Goal: Task Accomplishment & Management: Manage account settings

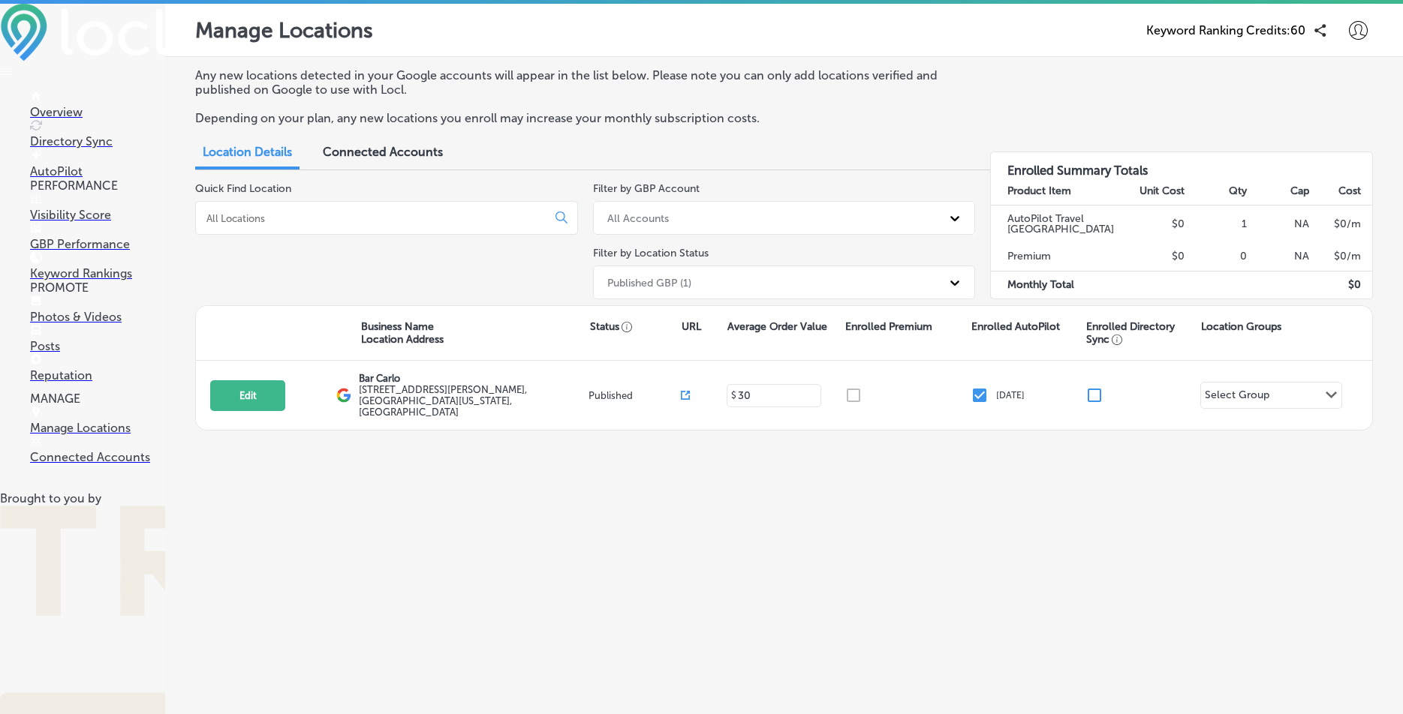
click at [1358, 31] on icon at bounding box center [1357, 30] width 19 height 19
click at [1339, 158] on p "Log Out" at bounding box center [1336, 161] width 45 height 18
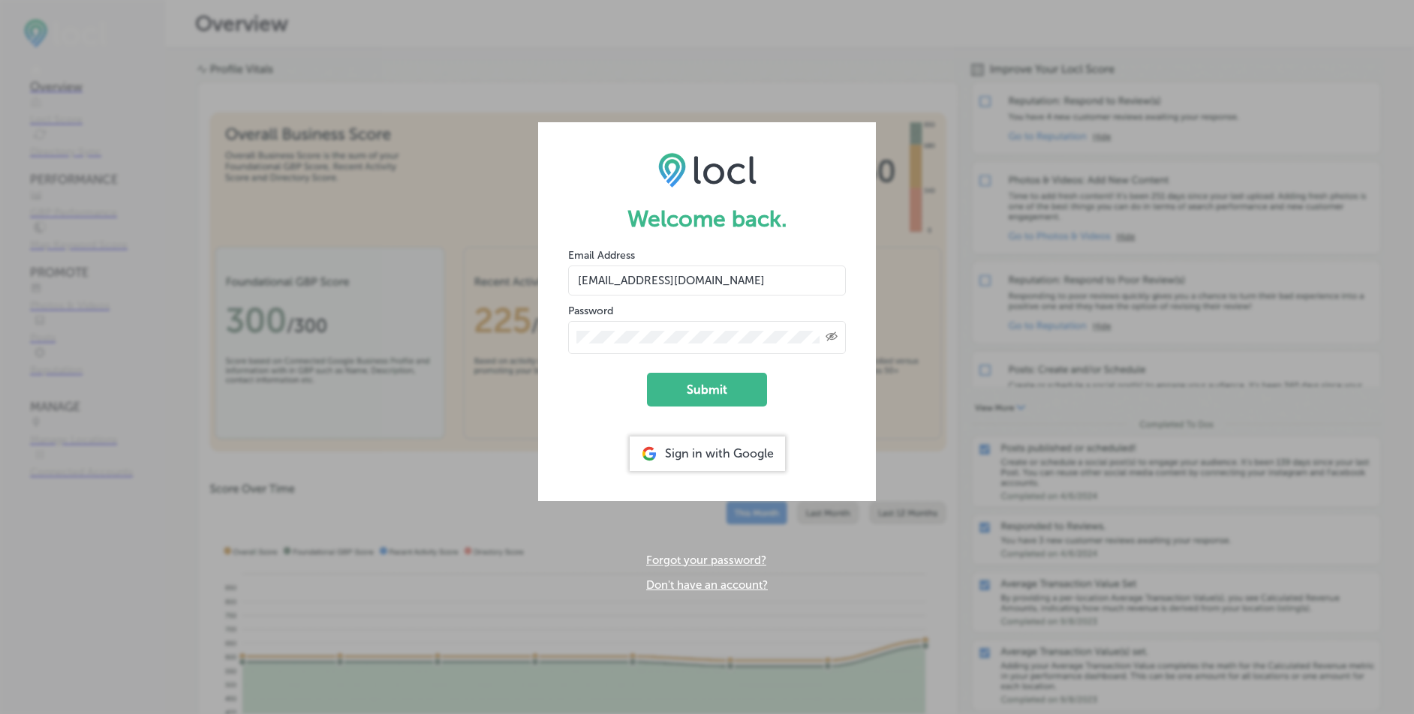
click at [745, 281] on input "[EMAIL_ADDRESS][DOMAIN_NAME]" at bounding box center [707, 281] width 278 height 30
type input "[EMAIL_ADDRESS][DOMAIN_NAME]"
click at [720, 388] on button "Submit" at bounding box center [707, 390] width 120 height 34
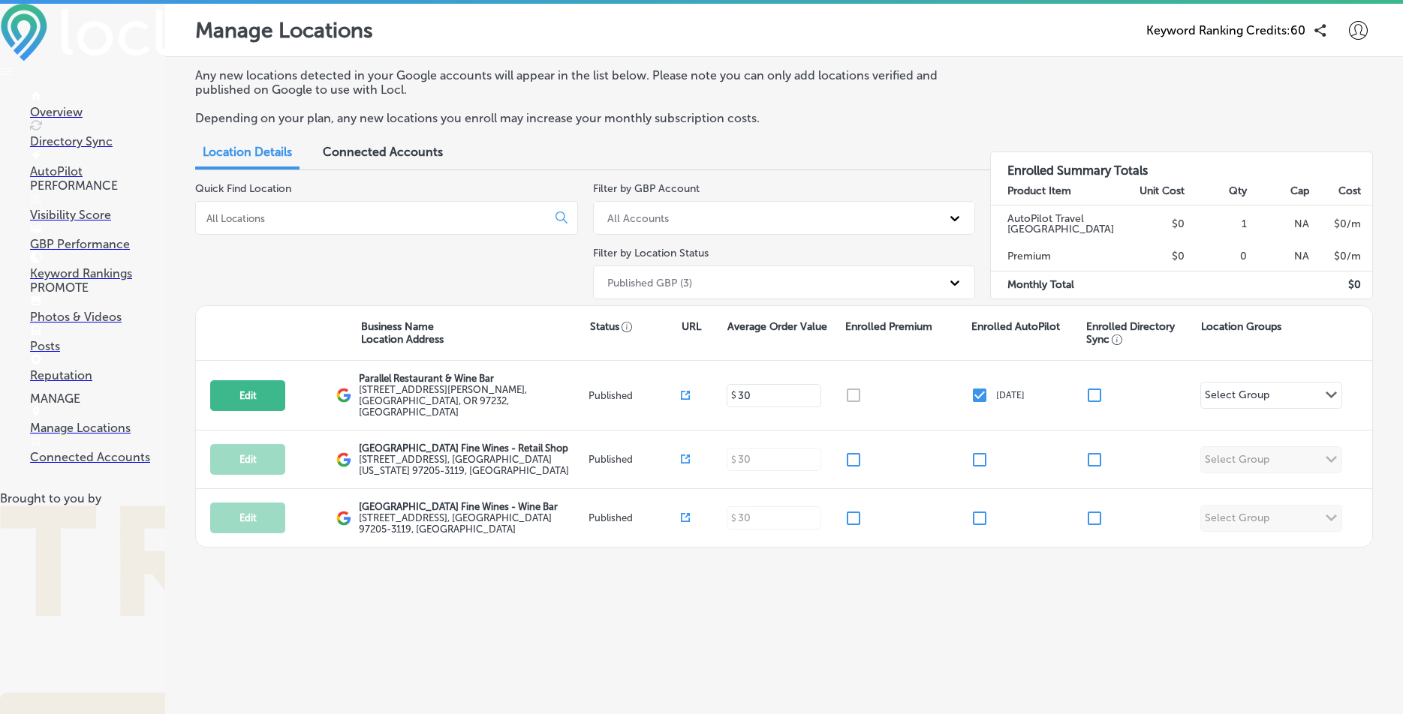
click at [82, 108] on p "Overview" at bounding box center [97, 112] width 135 height 14
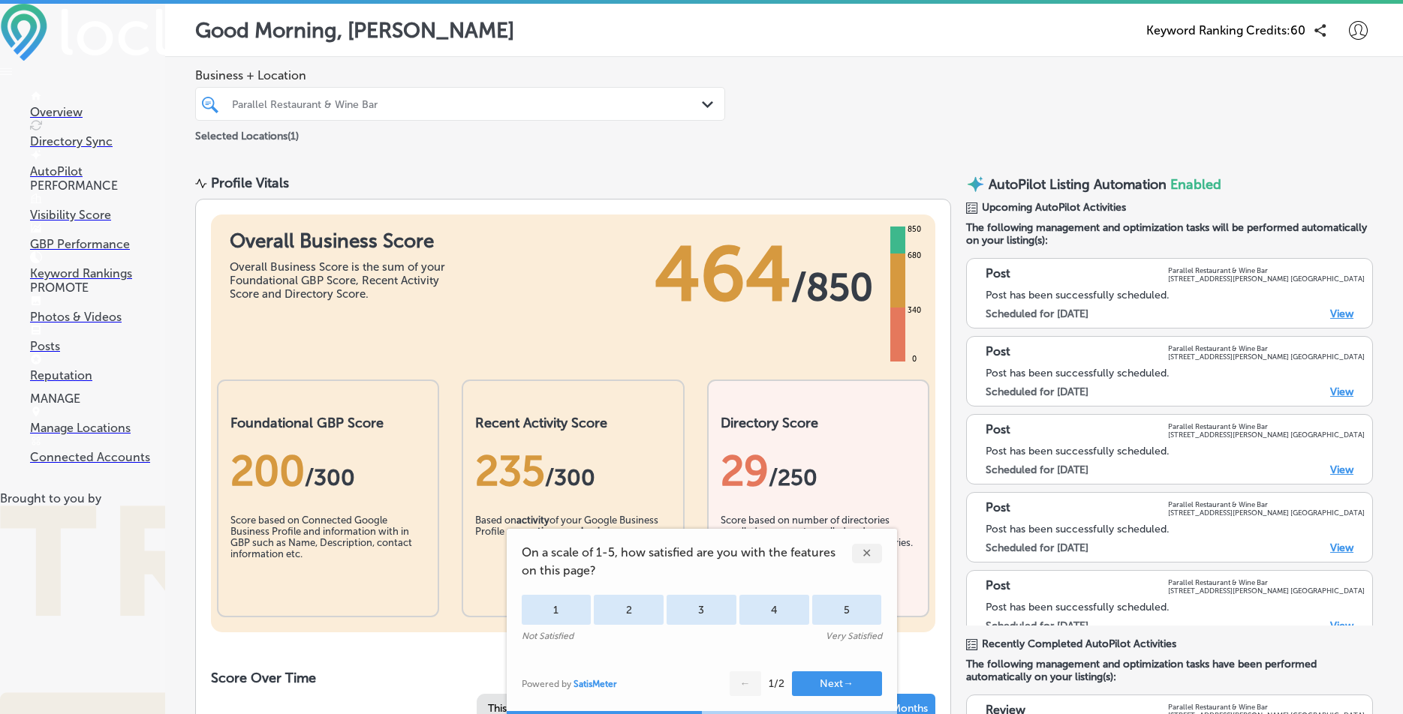
click at [870, 549] on div "✕" at bounding box center [867, 554] width 30 height 20
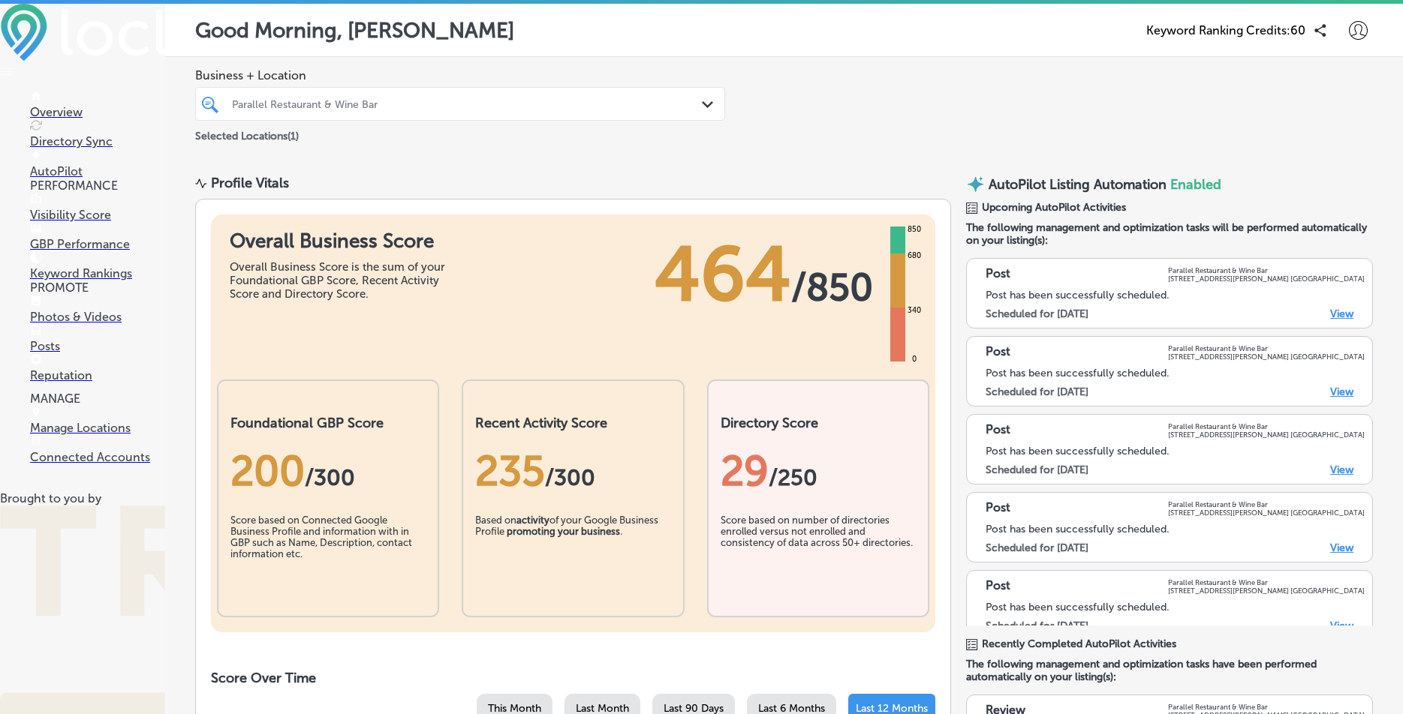
click at [58, 353] on p "Posts" at bounding box center [97, 346] width 135 height 14
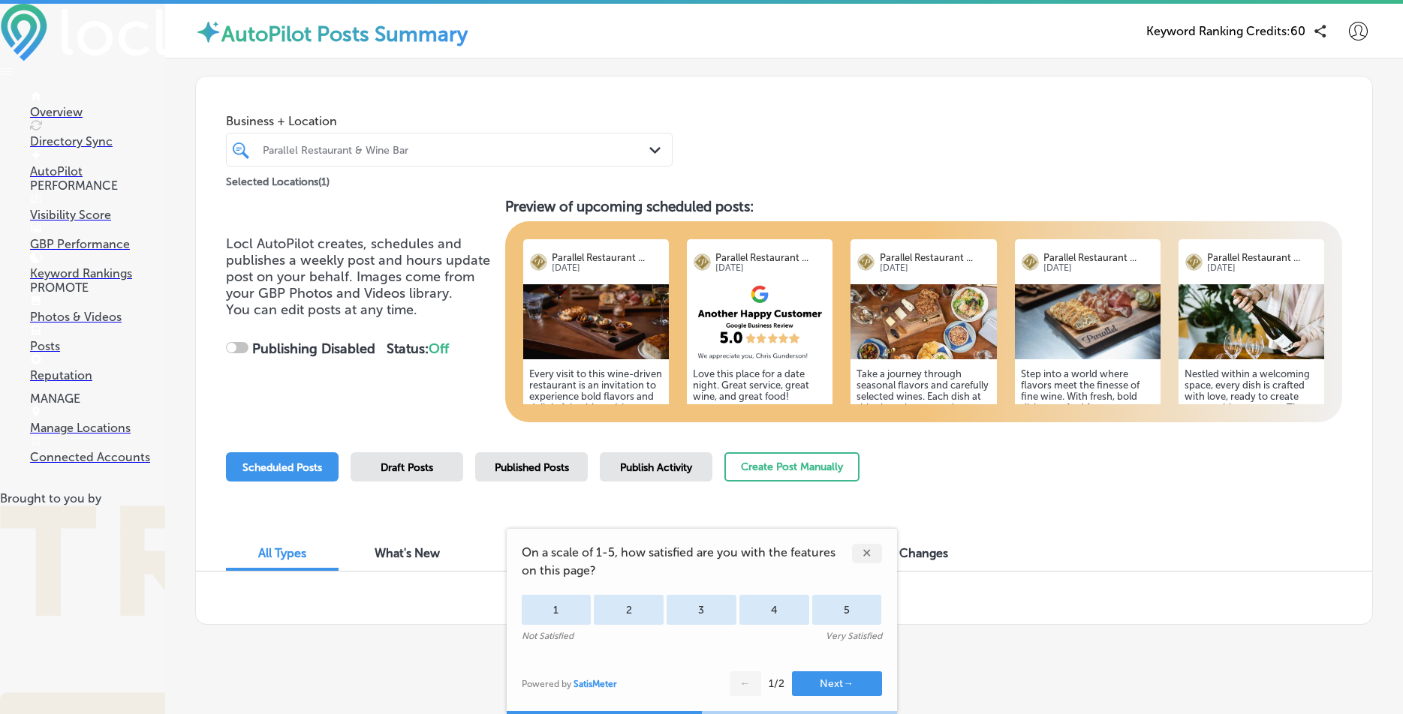
click at [876, 546] on div "✕" at bounding box center [867, 554] width 30 height 20
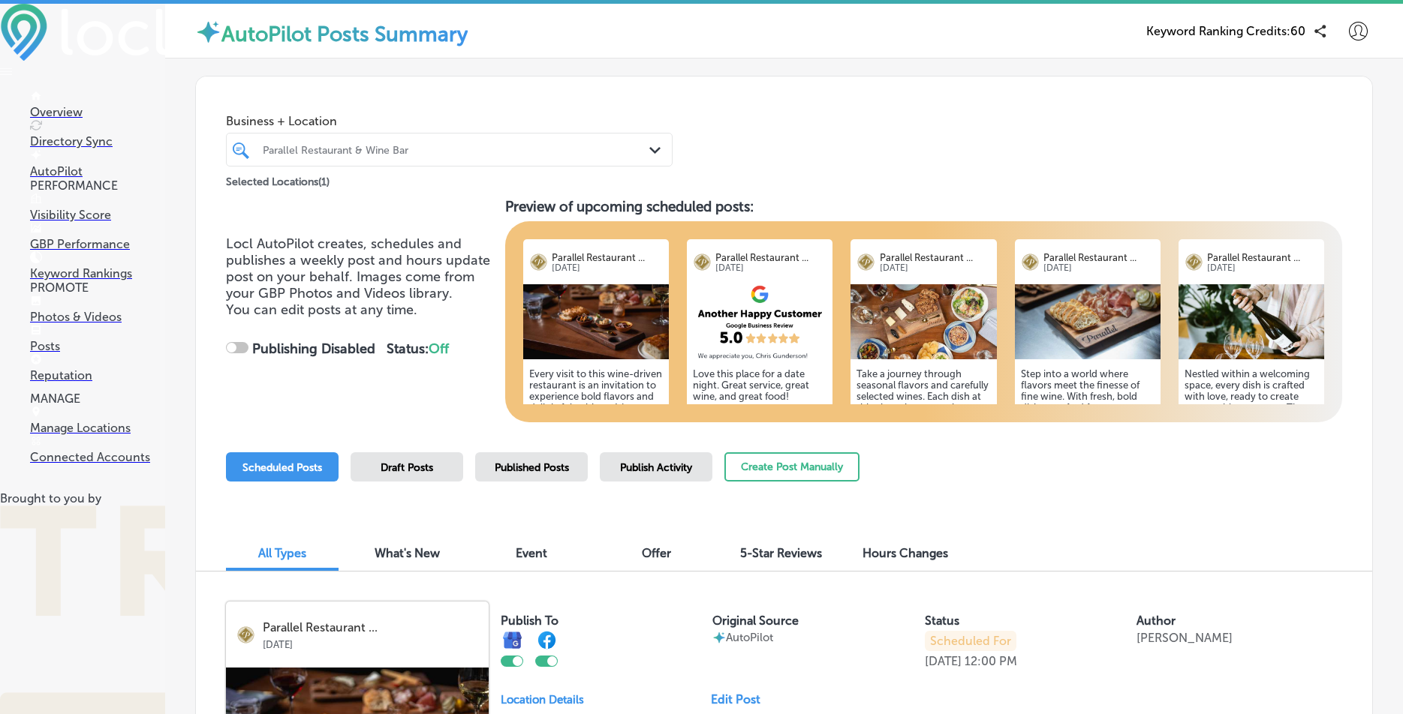
checkbox input "true"
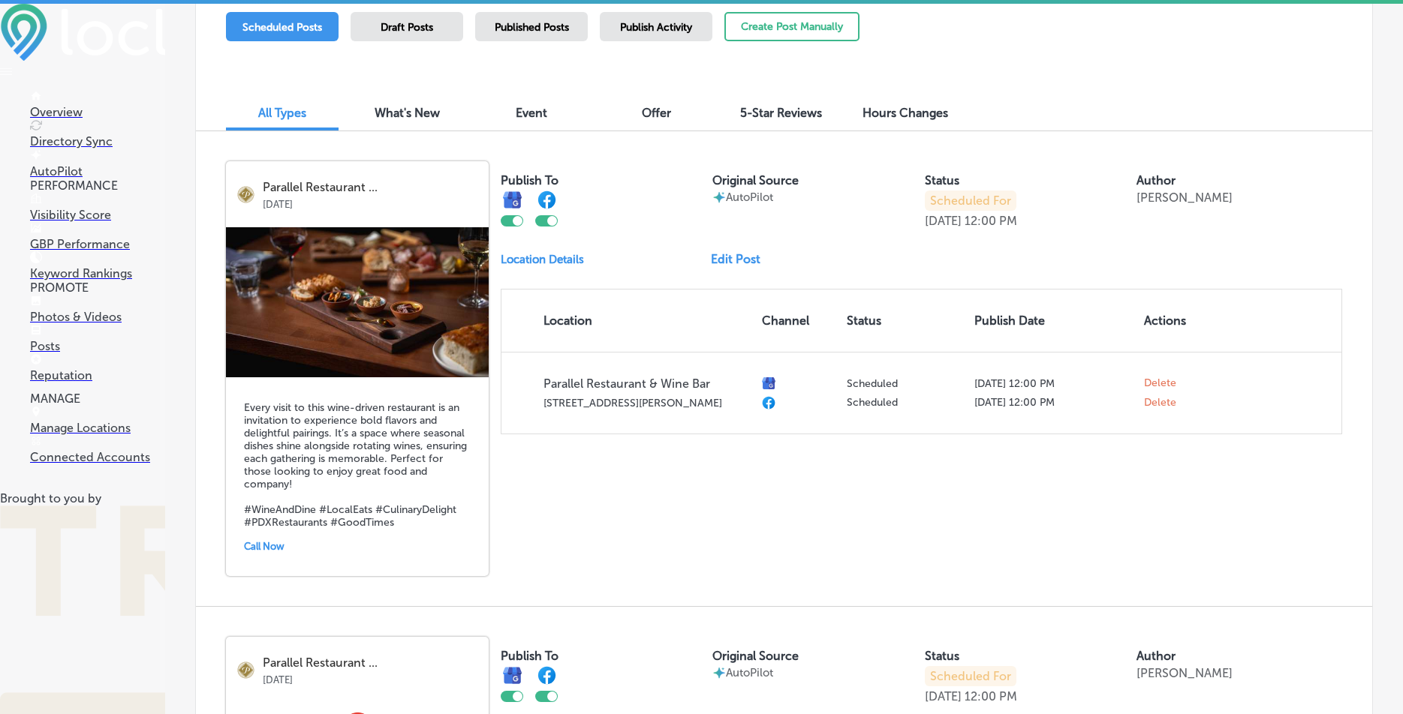
scroll to position [453, 0]
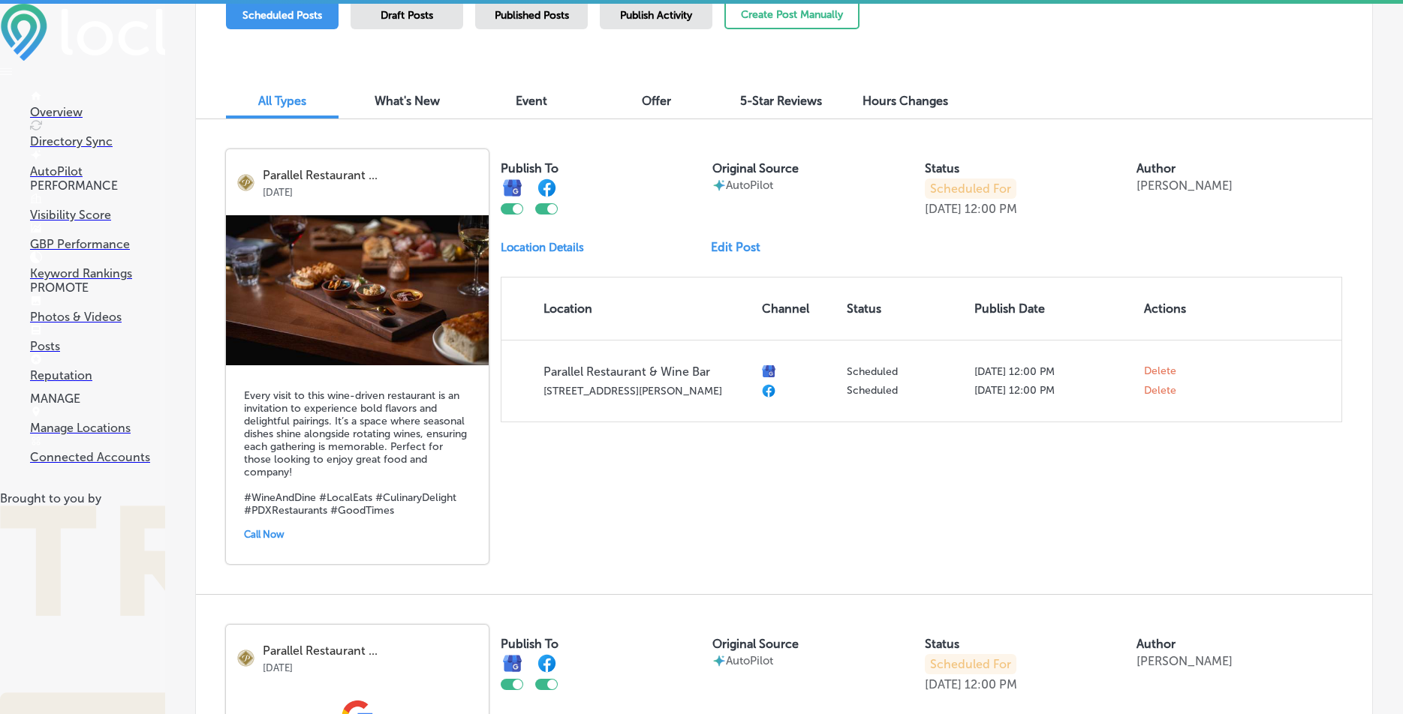
click at [615, 510] on div "Parallel Restaurant ... [DATE] Every visit to this wine-driven restaurant is an…" at bounding box center [784, 356] width 1176 height 475
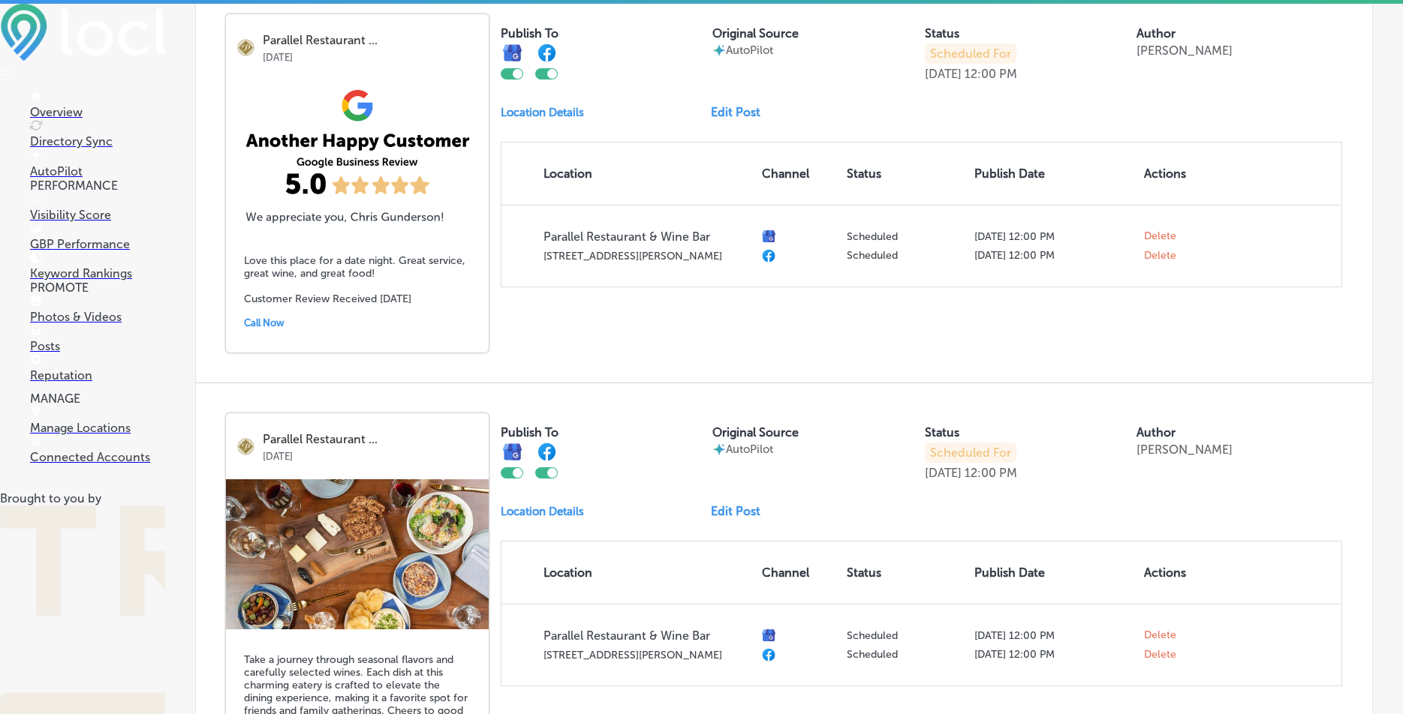
scroll to position [1064, 0]
click at [539, 72] on div at bounding box center [546, 73] width 23 height 11
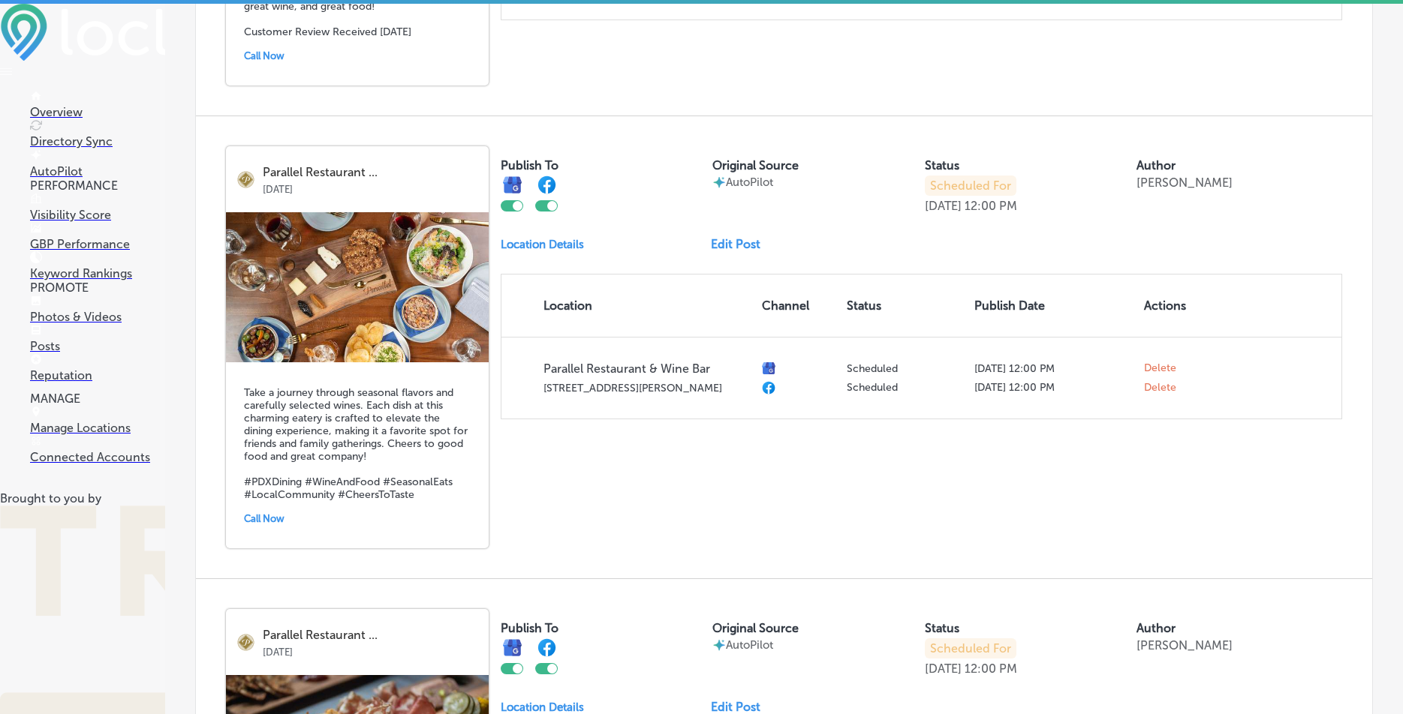
scroll to position [1331, 0]
checkbox input "false"
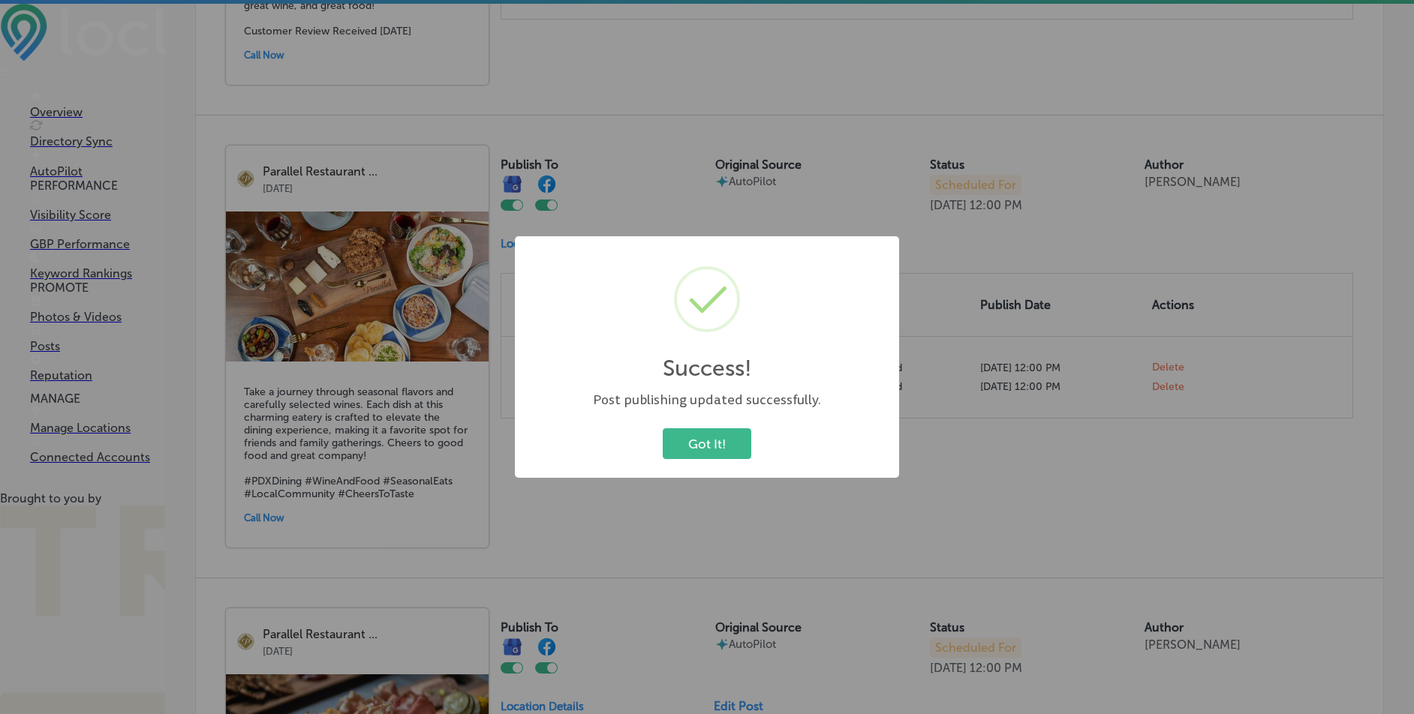
click at [714, 462] on div "Got It! Cancel" at bounding box center [707, 444] width 354 height 39
click at [721, 444] on button "Got It!" at bounding box center [707, 443] width 89 height 31
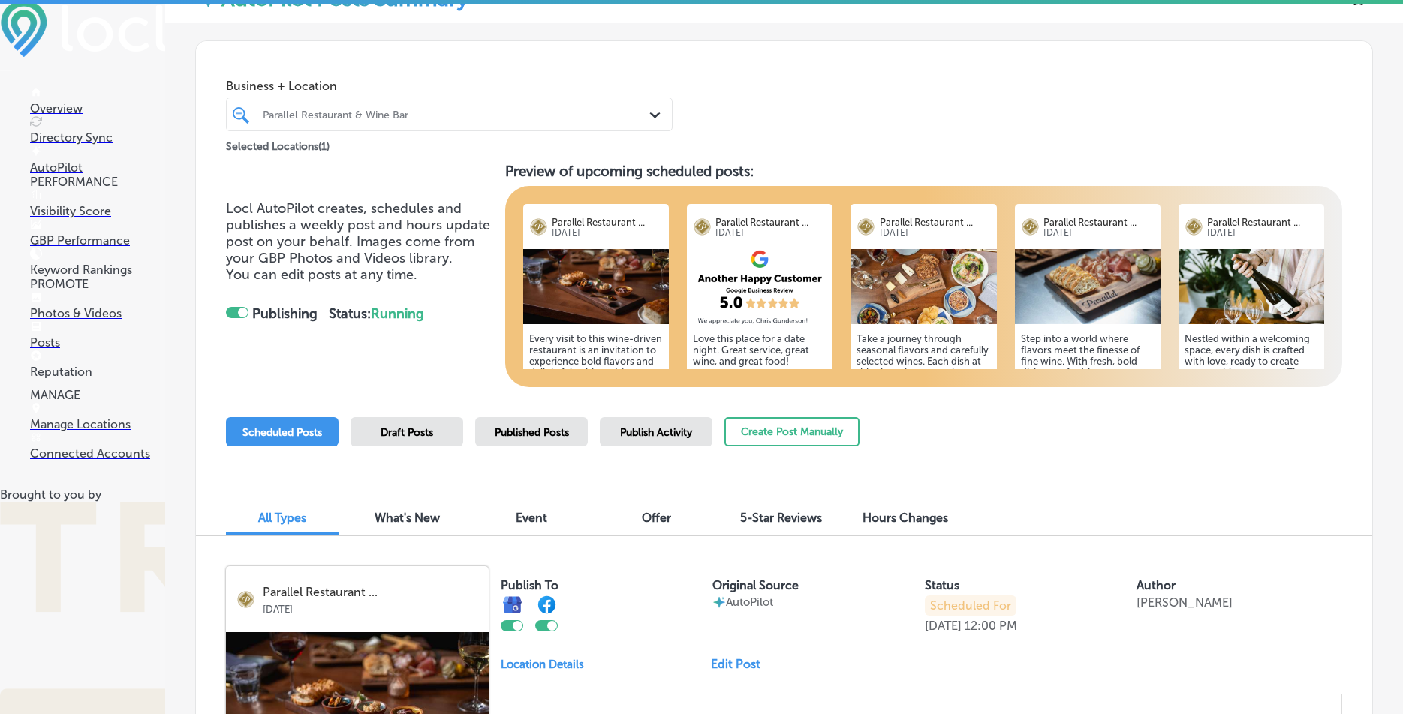
scroll to position [0, 0]
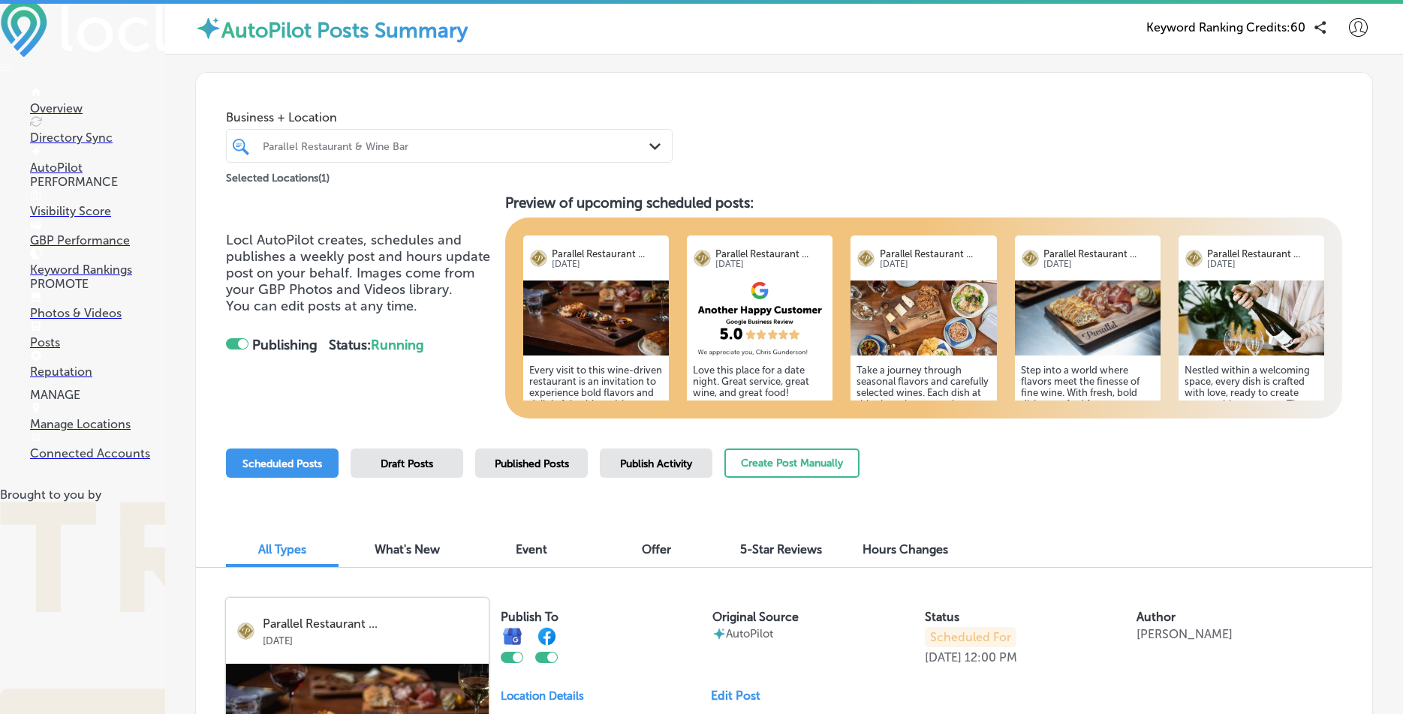
click at [423, 464] on span "Draft Posts" at bounding box center [406, 464] width 53 height 13
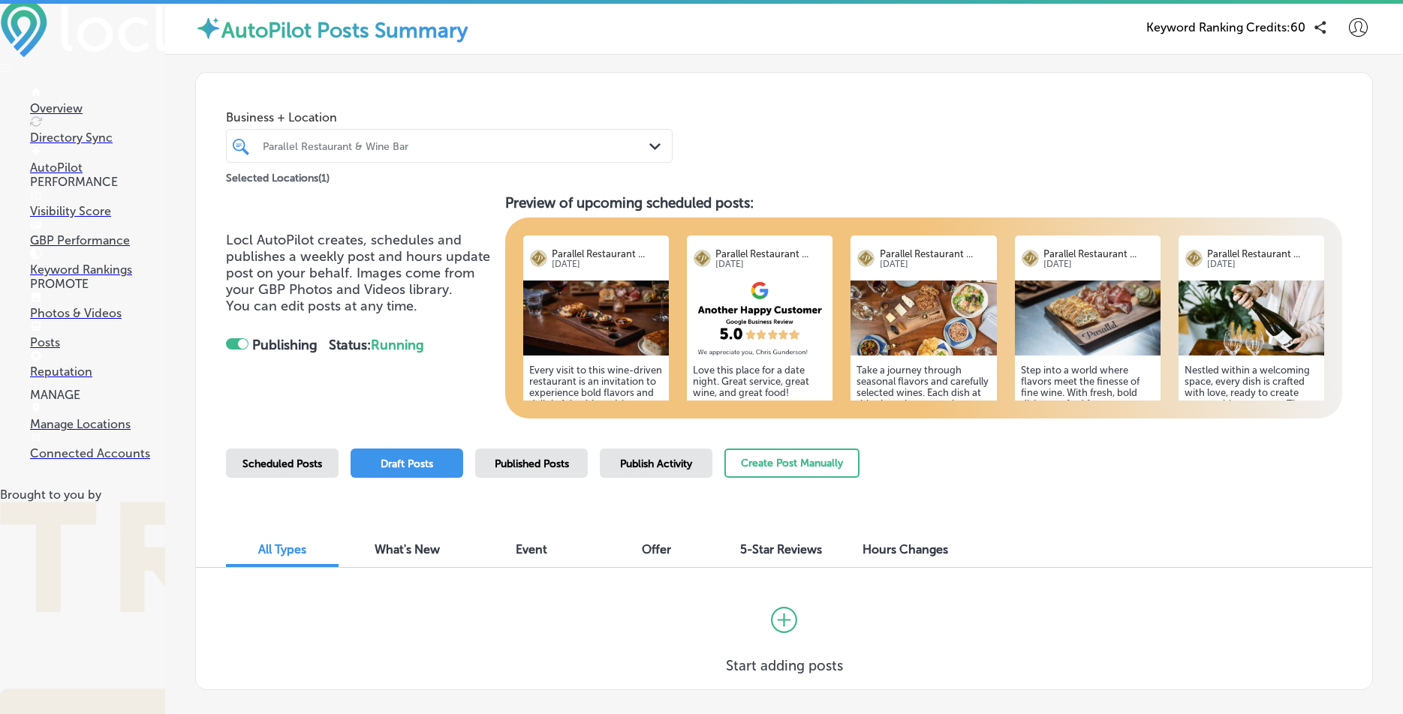
scroll to position [78, 0]
click at [542, 458] on span "Published Posts" at bounding box center [532, 464] width 74 height 13
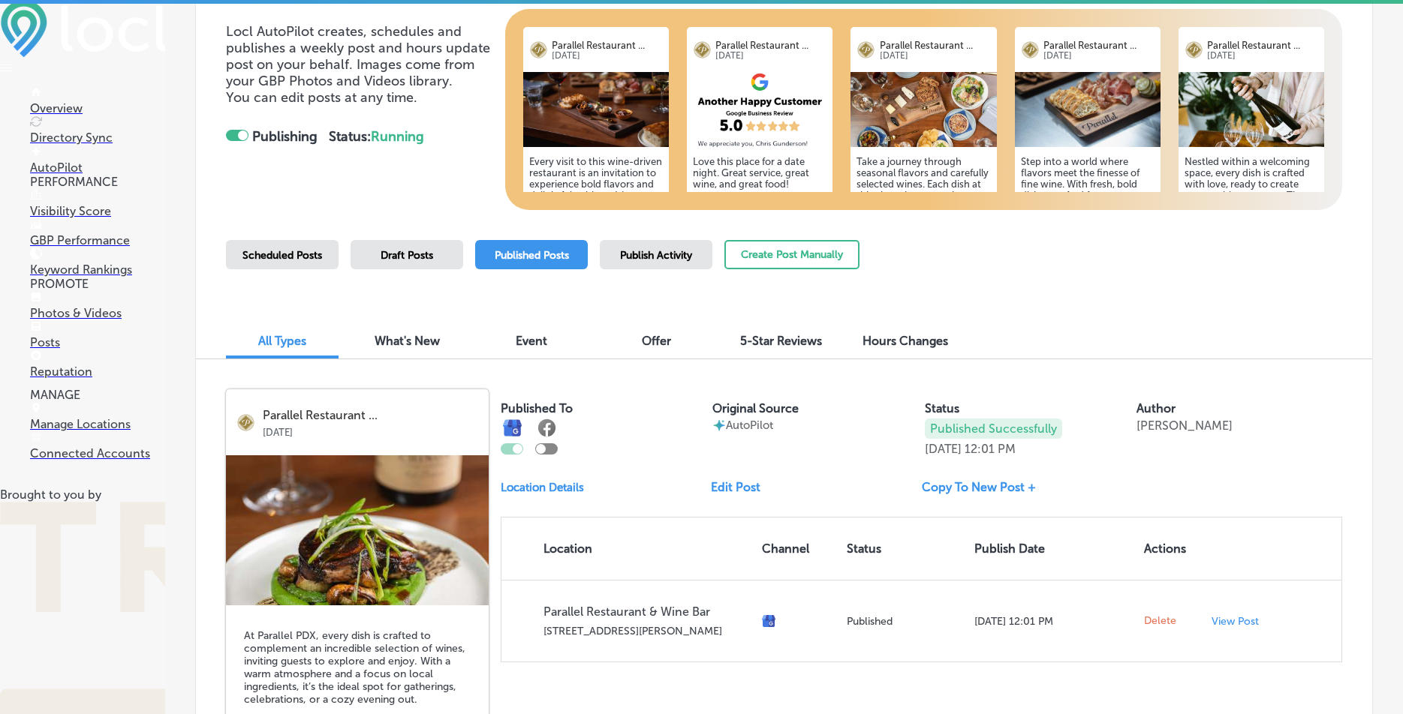
scroll to position [186, 0]
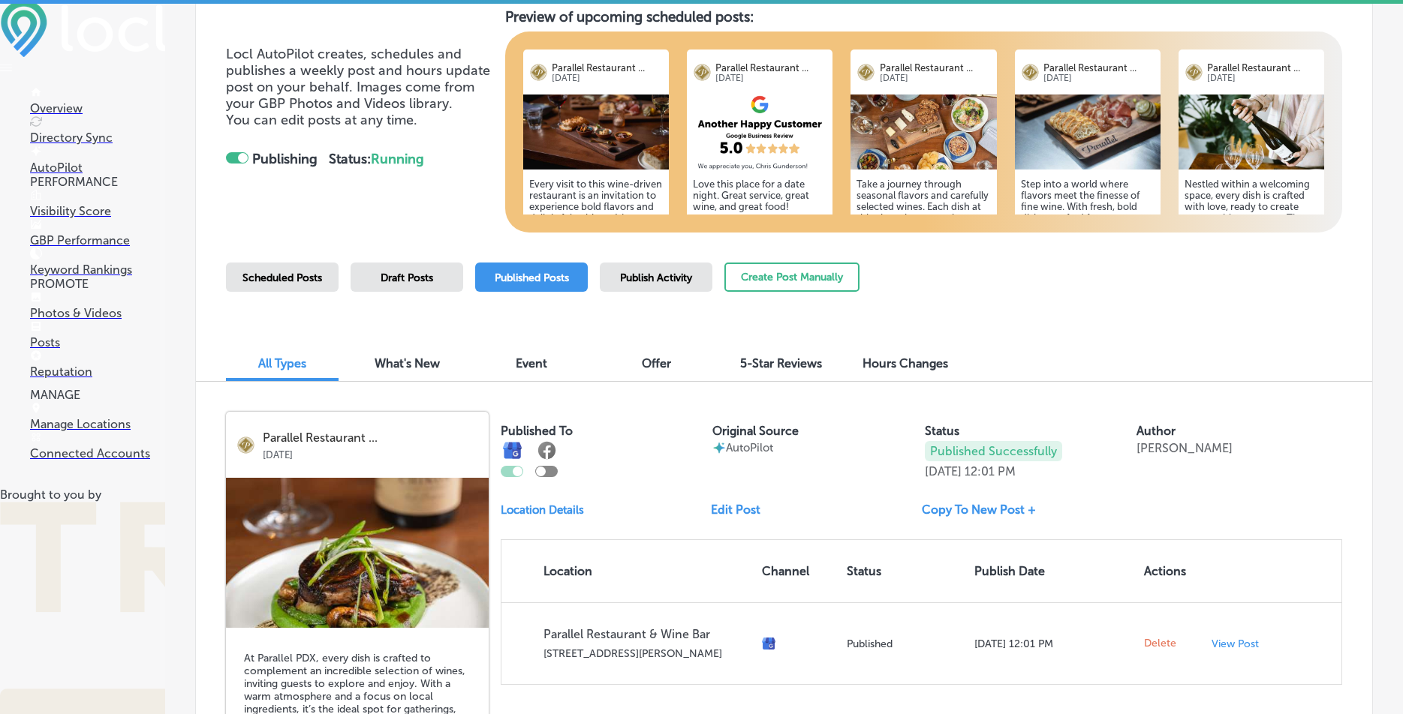
click at [552, 472] on div at bounding box center [546, 471] width 23 height 11
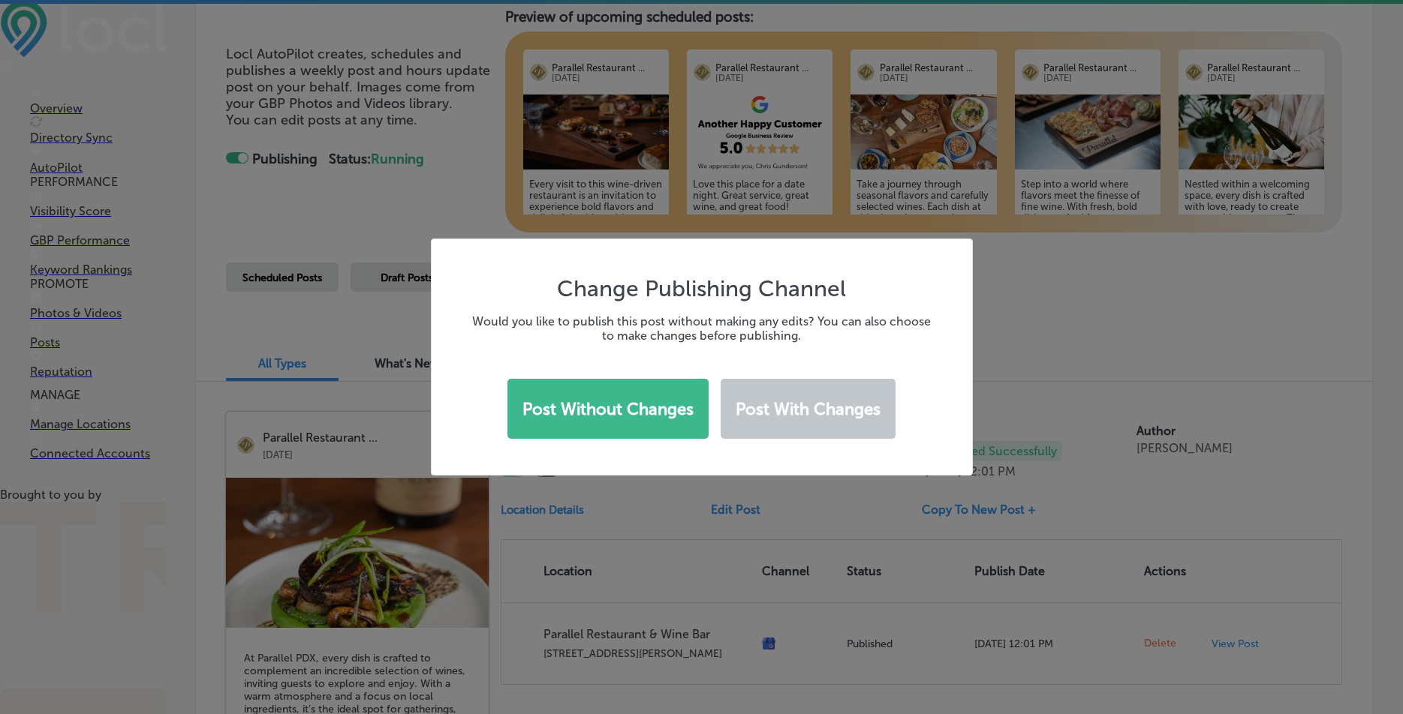
click at [1292, 406] on div "Change Publishing Channel Would you like to publish this post without making an…" at bounding box center [701, 357] width 1403 height 714
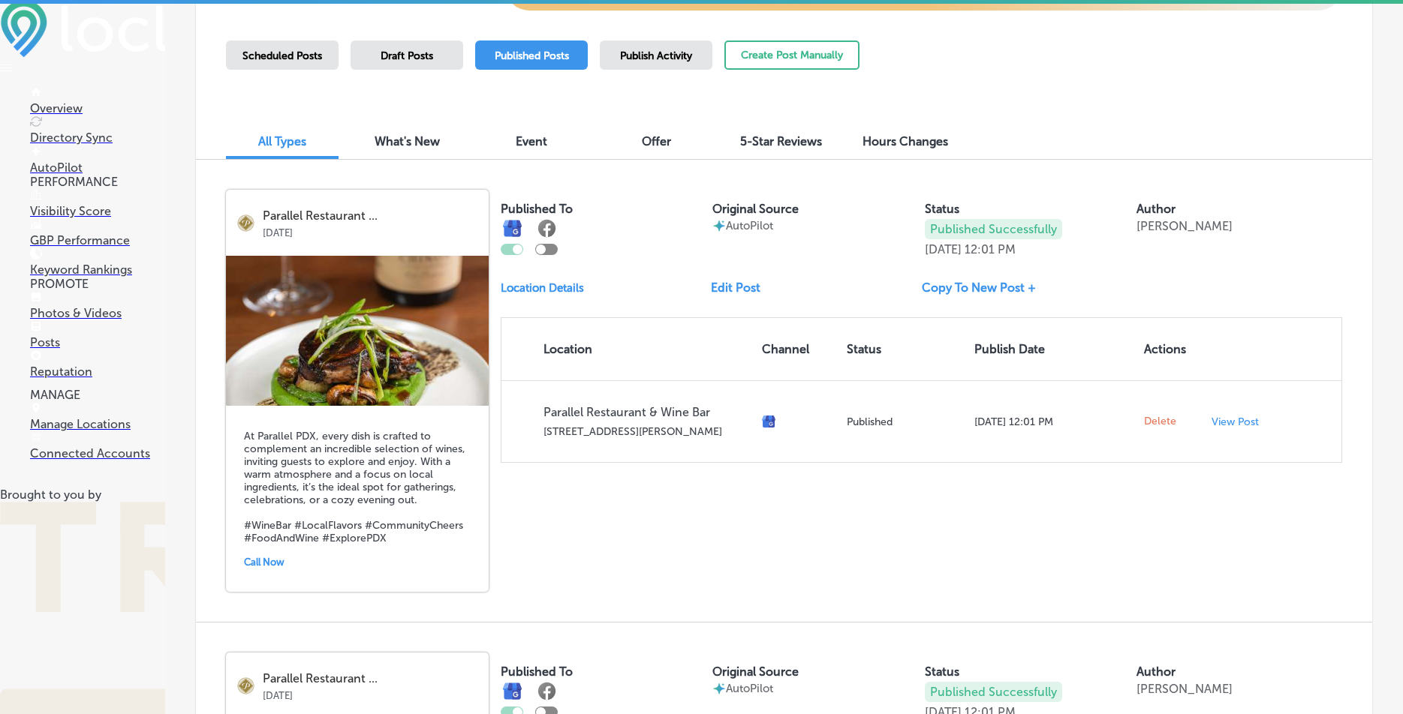
scroll to position [0, 0]
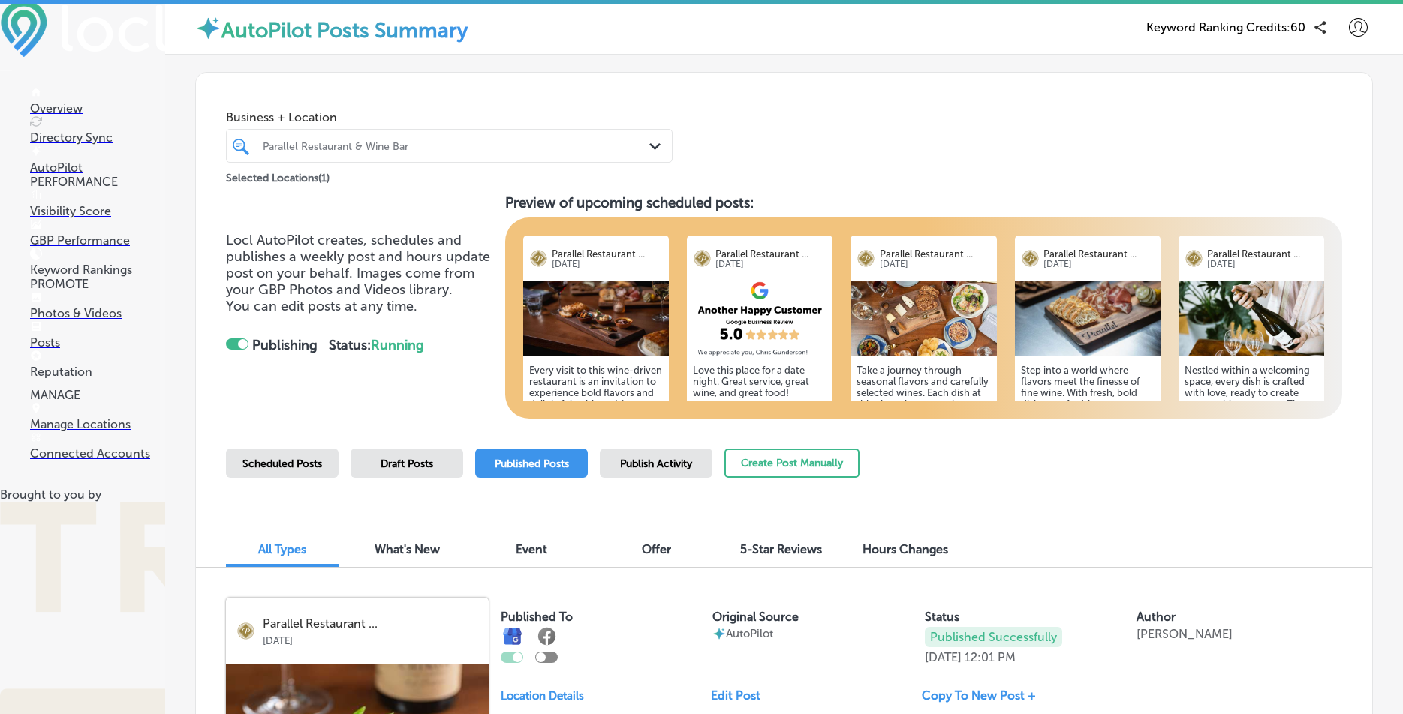
click at [69, 379] on p "Reputation" at bounding box center [97, 372] width 135 height 14
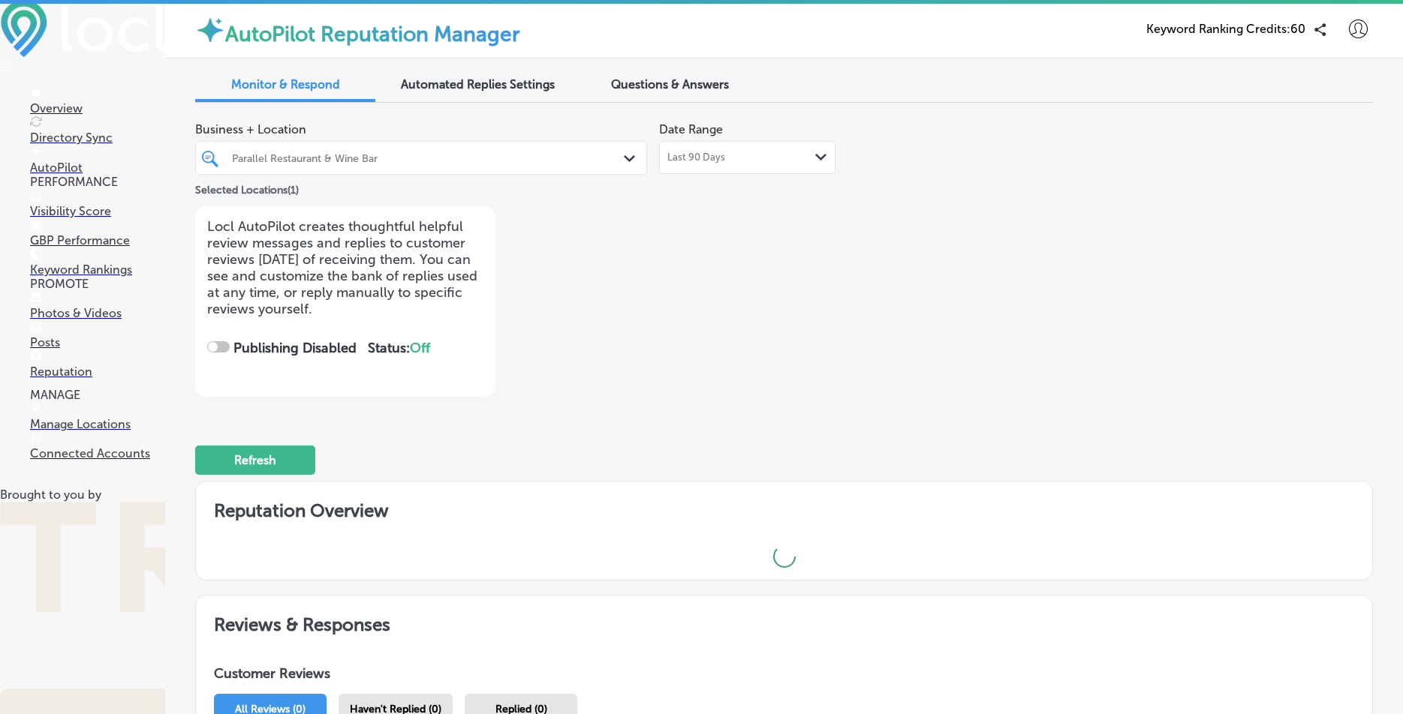
checkbox input "true"
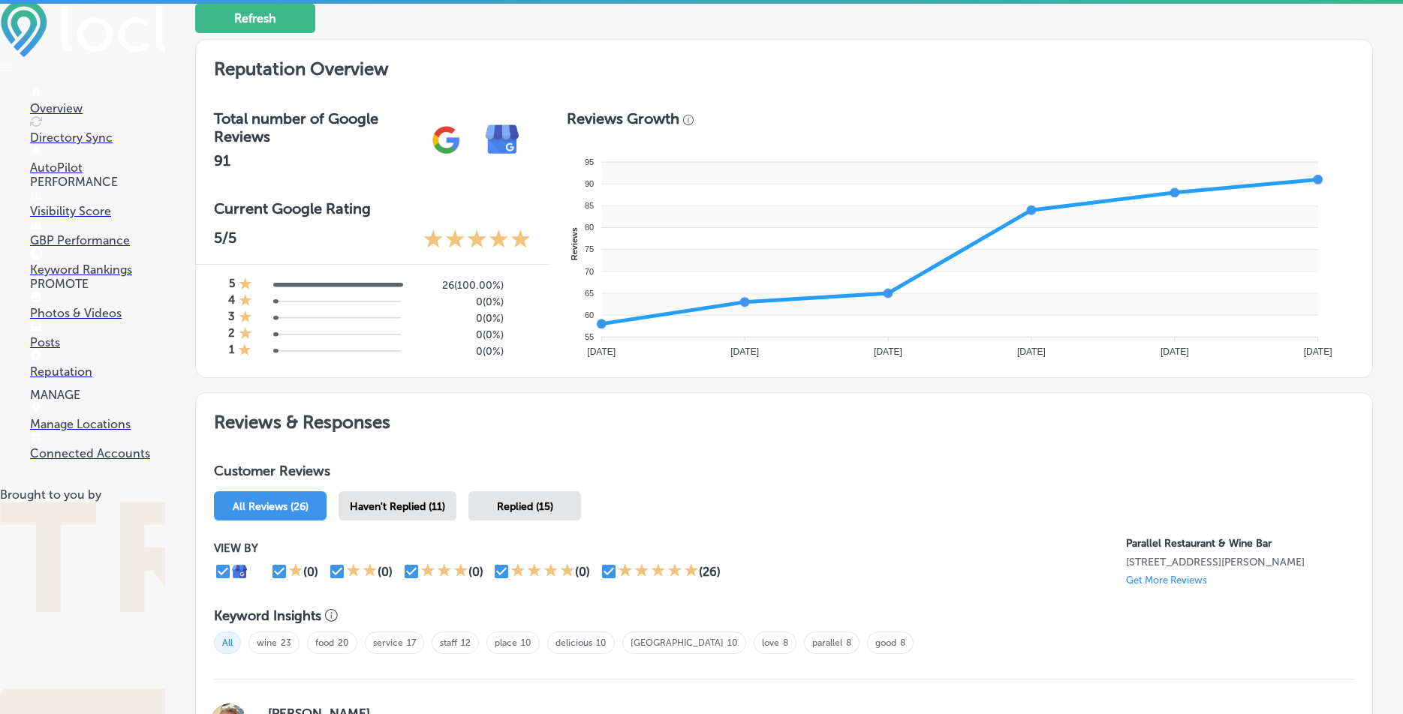
scroll to position [441, 0]
click at [428, 507] on span "Haven't Replied (11)" at bounding box center [397, 507] width 95 height 13
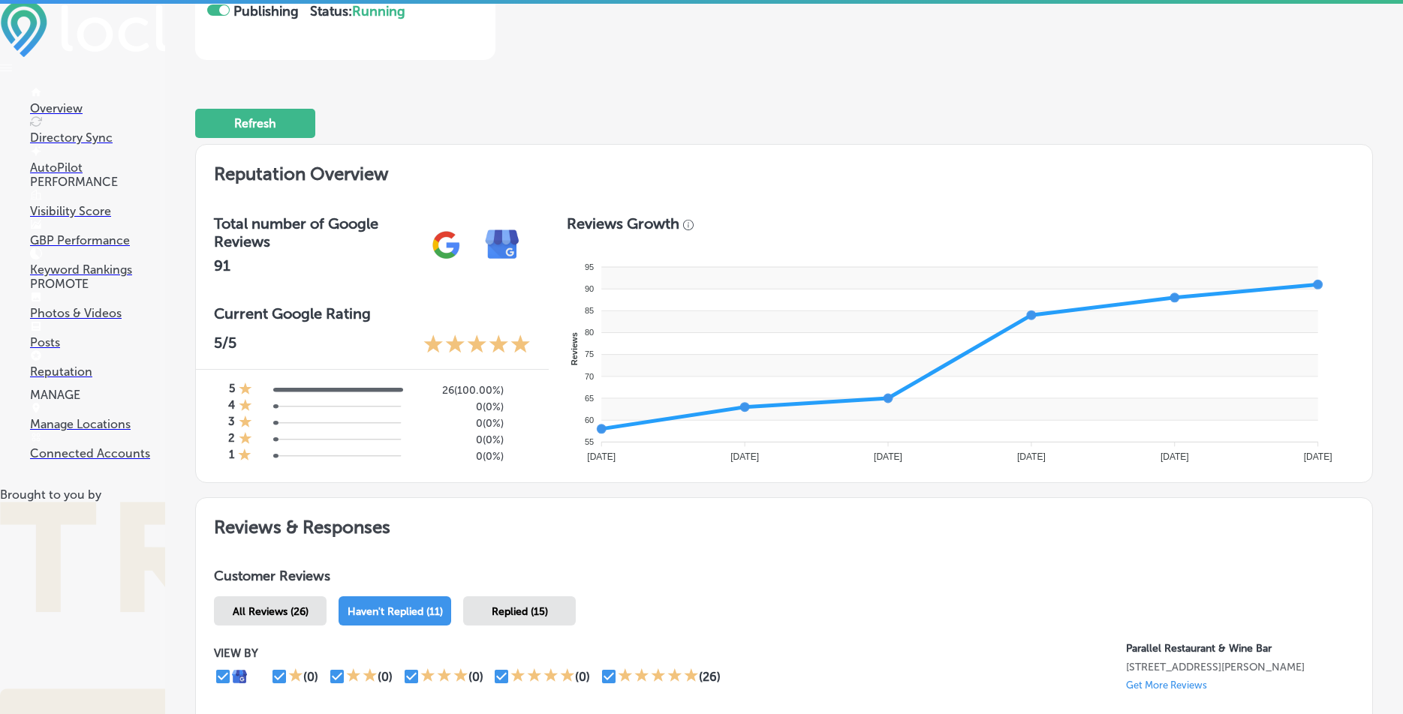
scroll to position [589, 0]
click at [86, 270] on p "Keyword Rankings" at bounding box center [97, 270] width 135 height 14
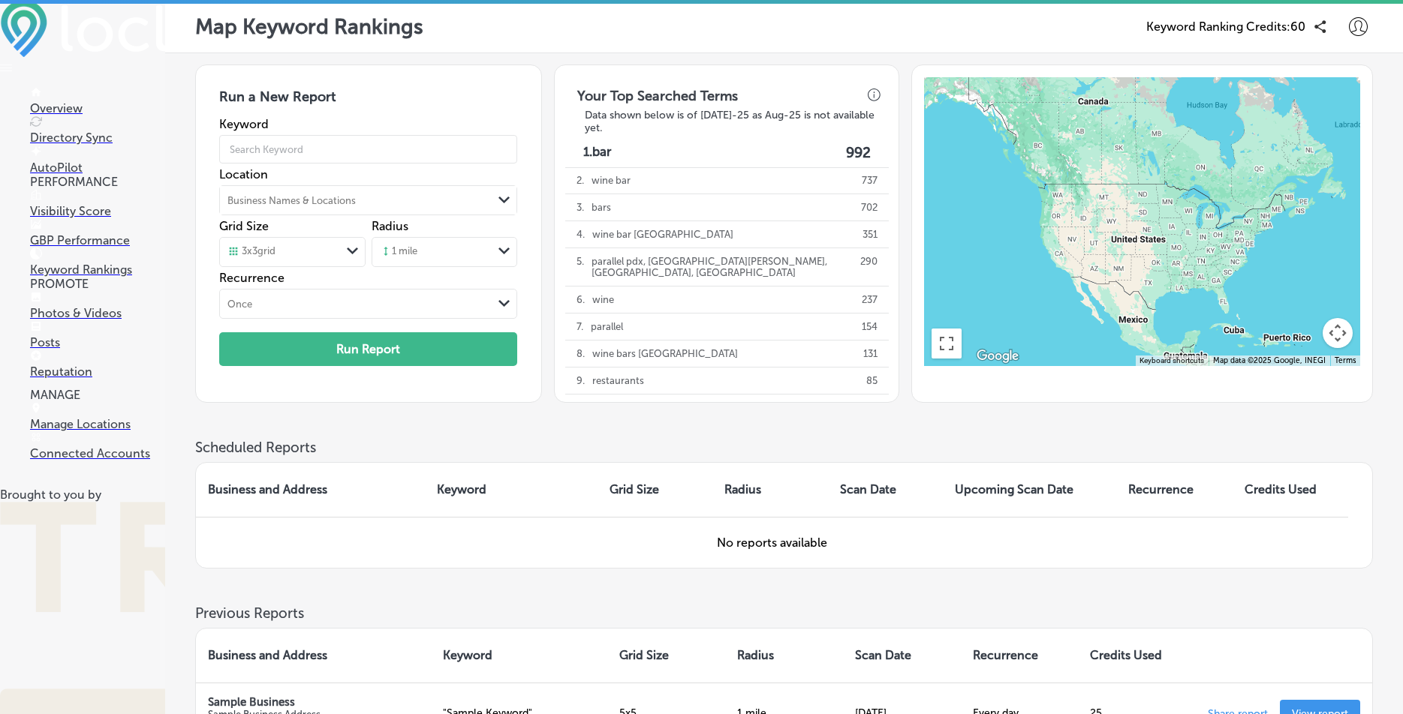
scroll to position [100, 0]
